Goal: Navigation & Orientation: Find specific page/section

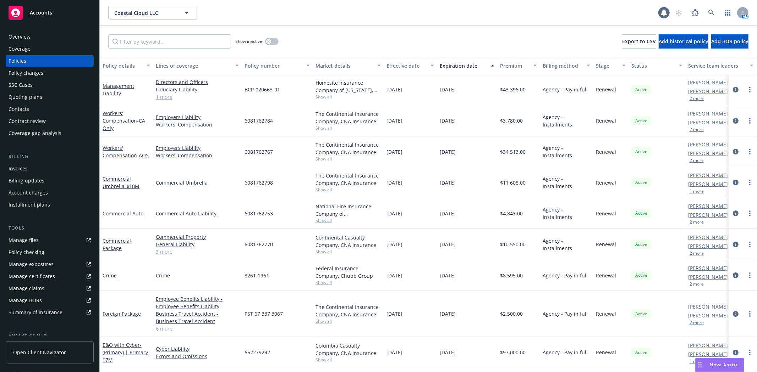
click at [54, 15] on div "Accounts" at bounding box center [50, 13] width 82 height 14
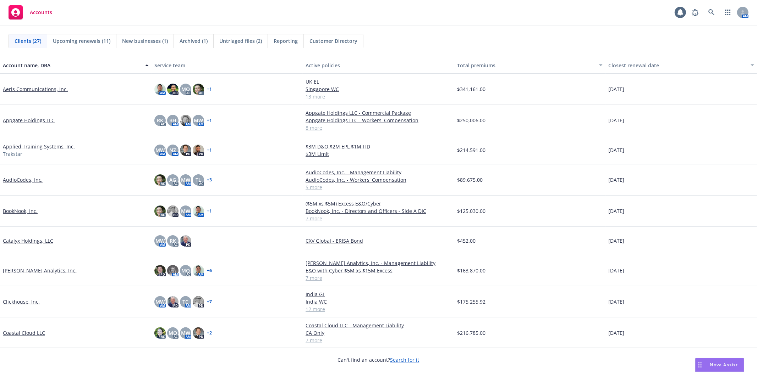
click at [28, 332] on link "Coastal Cloud LLC" at bounding box center [24, 333] width 42 height 7
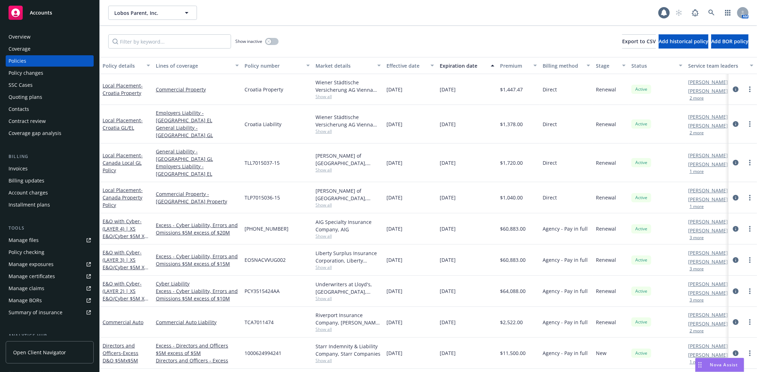
click at [430, 3] on div "Lobos Parent, Inc. Lobos Parent, Inc. 1 AM" at bounding box center [428, 13] width 657 height 26
click at [34, 238] on div "Manage files" at bounding box center [24, 240] width 30 height 11
